Goal: Check status: Check status

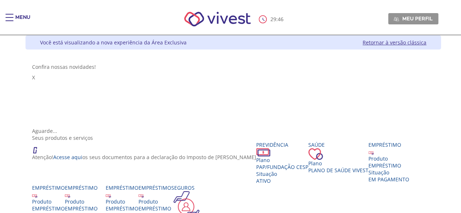
click at [8, 17] on span "Main header" at bounding box center [9, 17] width 8 height 1
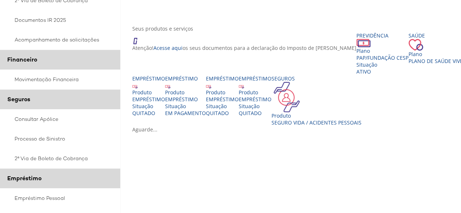
scroll to position [51, 0]
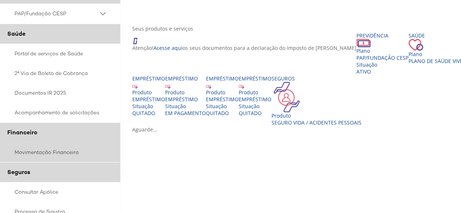
click at [50, 151] on link "Movimentação Financeira" at bounding box center [60, 152] width 120 height 20
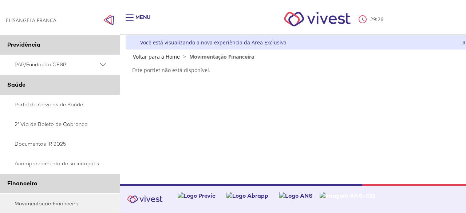
click at [39, 62] on span "PAP/Fundação CESP" at bounding box center [57, 64] width 84 height 9
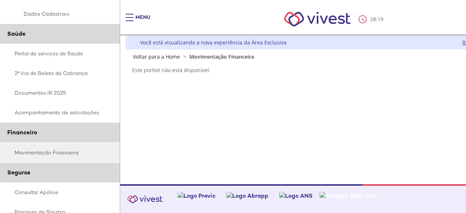
scroll to position [276, 0]
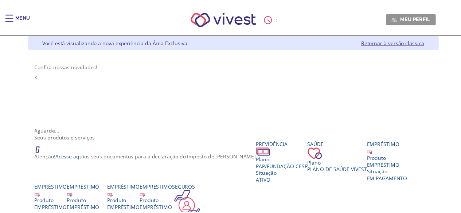
scroll to position [109, 0]
